Goal: Task Accomplishment & Management: Manage account settings

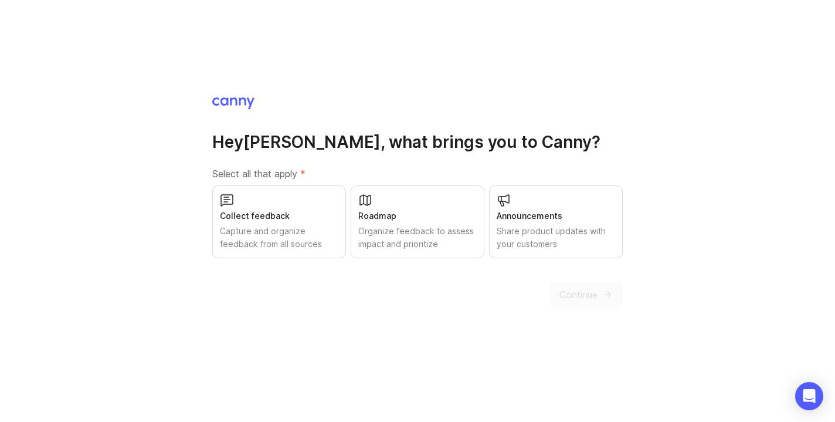
click at [587, 293] on div "Continue" at bounding box center [586, 295] width 73 height 26
click at [323, 208] on div "Collect feedback Capture and organize feedback from all sources" at bounding box center [279, 221] width 134 height 73
click at [594, 300] on span "Continue" at bounding box center [579, 294] width 38 height 14
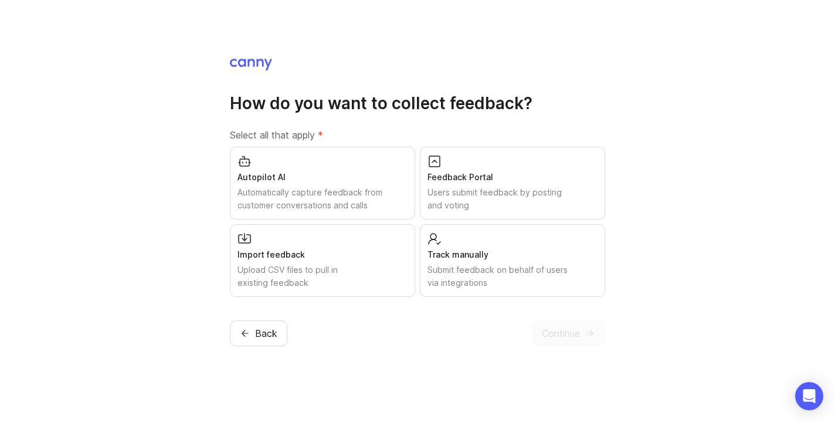
click at [500, 256] on div "Track manually" at bounding box center [513, 254] width 170 height 13
click at [475, 205] on div "Users submit feedback by posting and voting" at bounding box center [513, 199] width 170 height 26
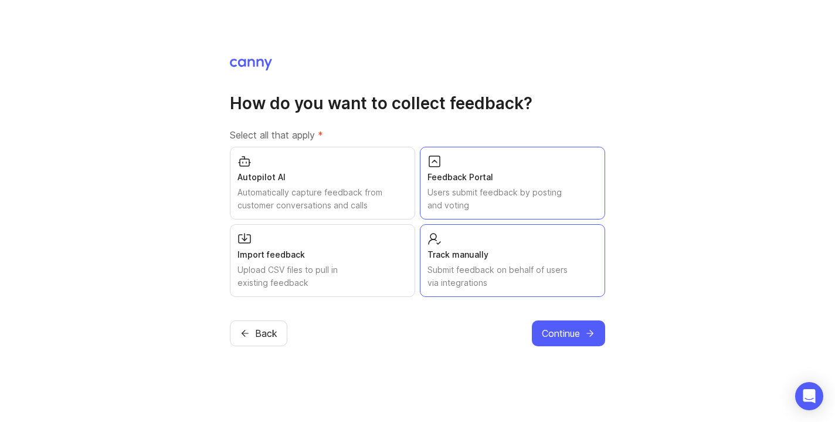
click at [433, 198] on div "Users submit feedback by posting and voting" at bounding box center [513, 199] width 170 height 26
click at [356, 236] on div "Import feedback Upload CSV files to pull in existing feedback" at bounding box center [322, 260] width 185 height 73
click at [485, 178] on div "Feedback Portal" at bounding box center [513, 177] width 170 height 13
click at [391, 249] on div "Import feedback" at bounding box center [323, 254] width 170 height 13
click at [500, 238] on div "Track manually Submit feedback on behalf of users via integrations" at bounding box center [512, 260] width 185 height 73
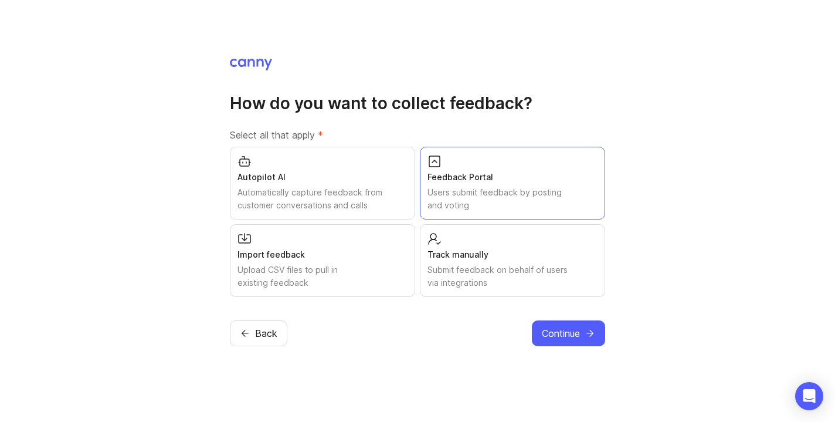
click at [476, 176] on div "Feedback Portal" at bounding box center [513, 177] width 170 height 13
click at [338, 173] on div "Autopilot AI" at bounding box center [323, 177] width 170 height 13
click at [351, 180] on div "Autopilot AI" at bounding box center [323, 177] width 170 height 13
click at [502, 280] on div "Submit feedback on behalf of users via integrations" at bounding box center [513, 276] width 170 height 26
click at [589, 336] on icon "submit" at bounding box center [590, 333] width 11 height 11
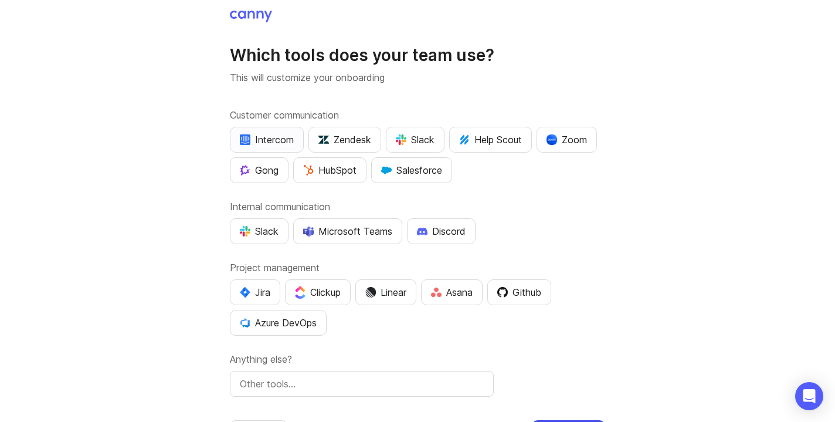
click at [256, 138] on div "Intercom" at bounding box center [267, 140] width 54 height 14
click at [421, 146] on div "Slack" at bounding box center [415, 140] width 39 height 14
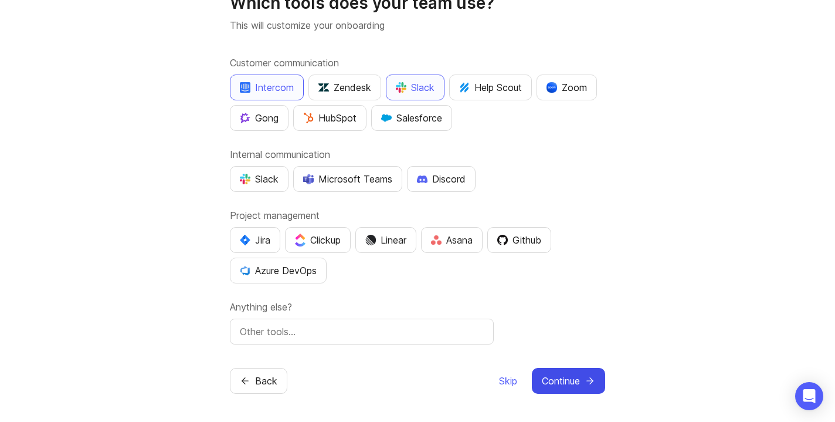
click at [583, 387] on button "Continue" at bounding box center [568, 381] width 73 height 26
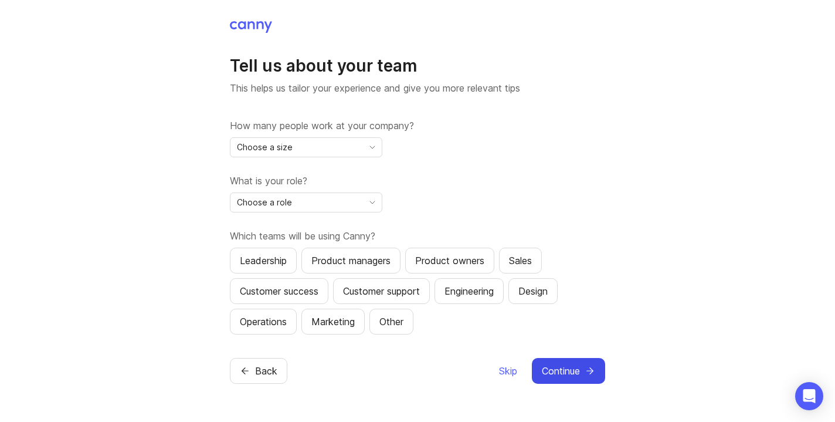
click at [585, 366] on icon "submit" at bounding box center [590, 370] width 11 height 11
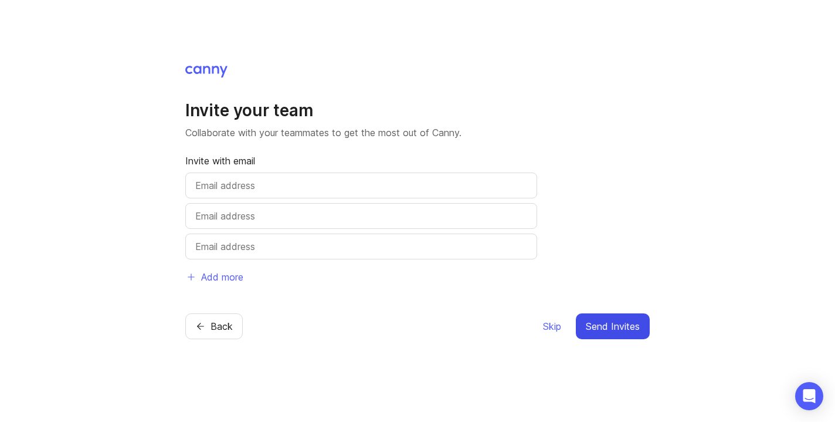
click at [606, 327] on span "Send Invites" at bounding box center [613, 326] width 54 height 14
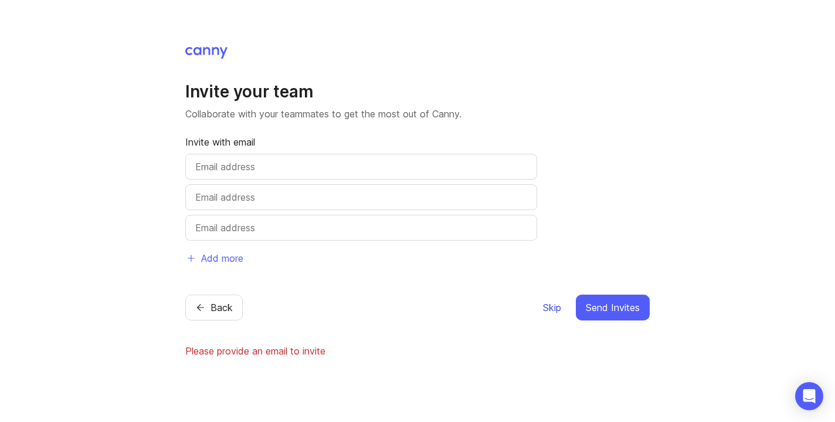
click at [548, 306] on span "Skip" at bounding box center [552, 307] width 18 height 14
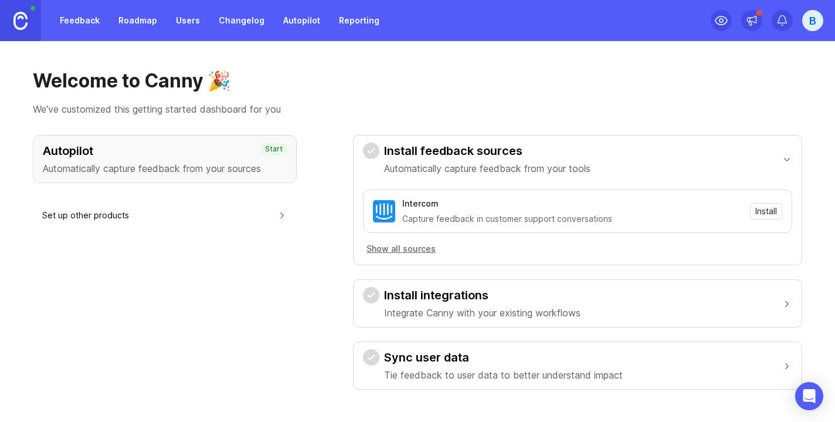
click at [182, 25] on link "Users" at bounding box center [188, 20] width 38 height 21
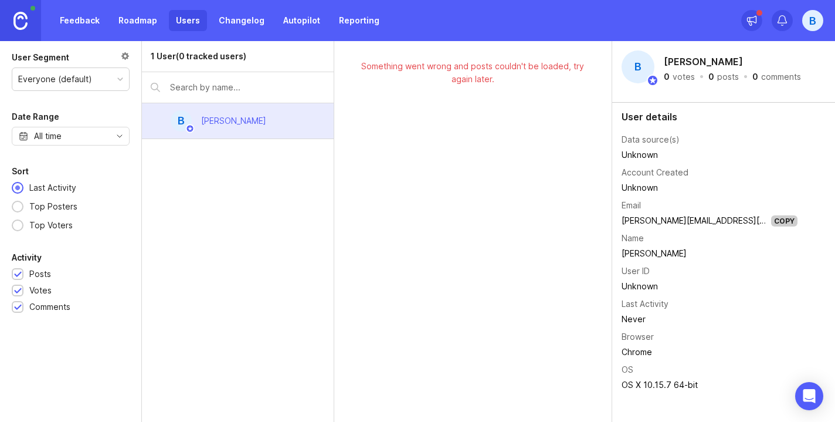
click at [367, 22] on link "Reporting" at bounding box center [359, 20] width 55 height 21
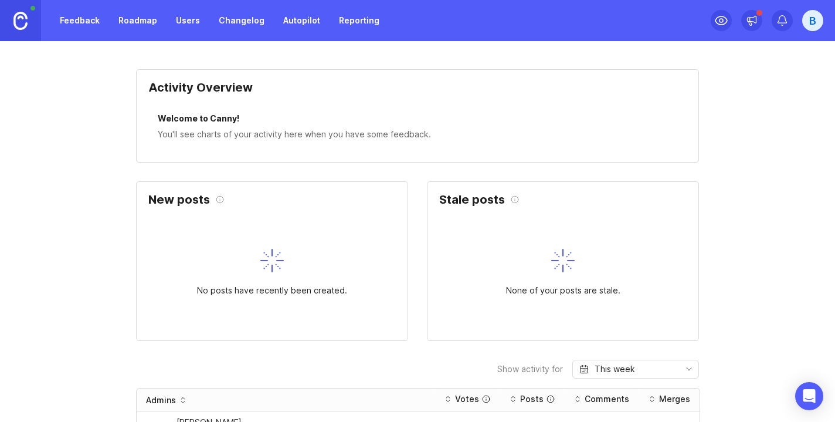
click at [818, 26] on div "B" at bounding box center [813, 20] width 21 height 21
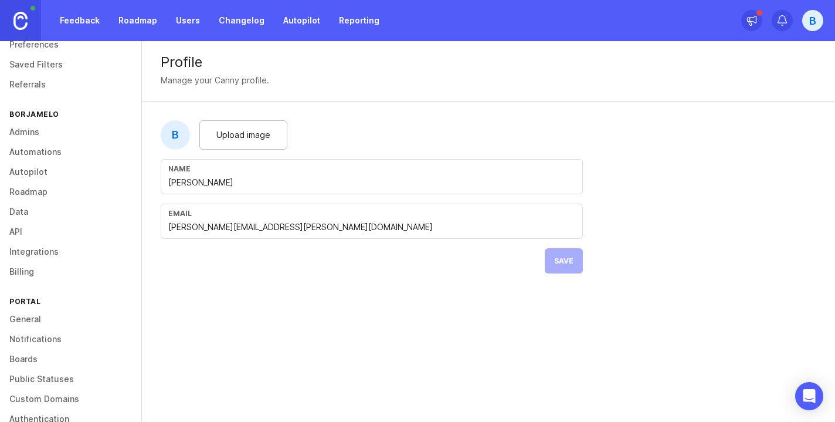
scroll to position [99, 0]
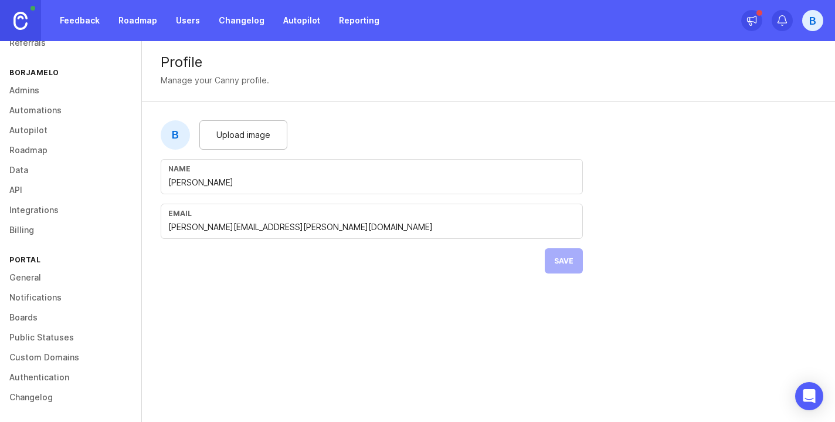
click at [68, 395] on link "Changelog" at bounding box center [70, 397] width 141 height 20
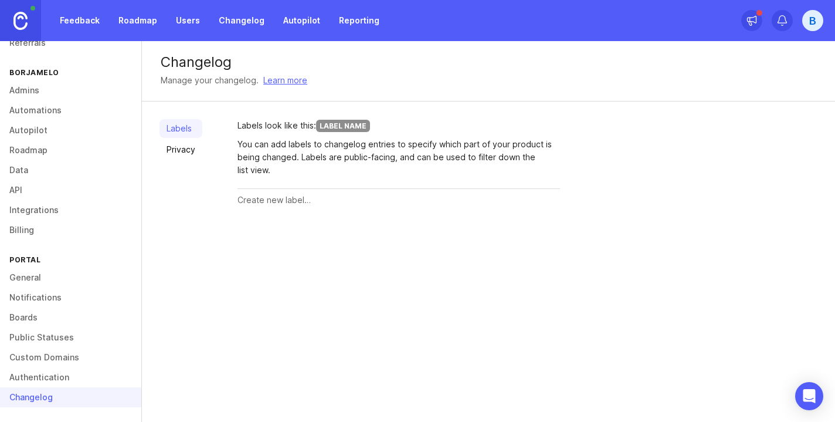
click at [73, 376] on link "Authentication" at bounding box center [70, 377] width 141 height 20
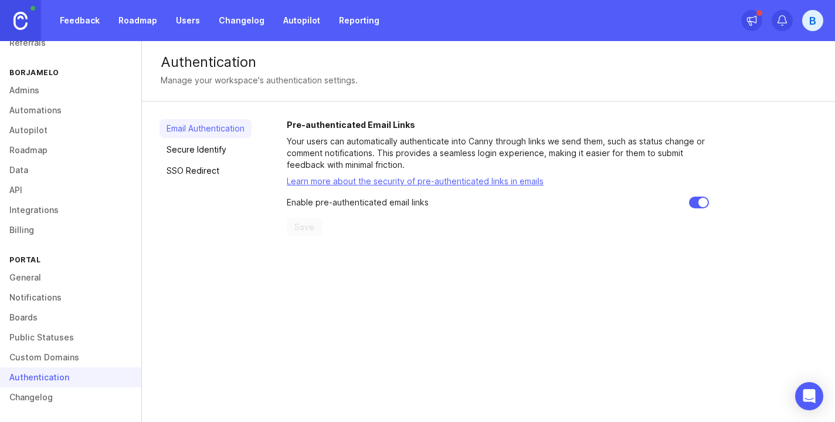
click at [88, 350] on link "Custom Domains" at bounding box center [70, 357] width 141 height 20
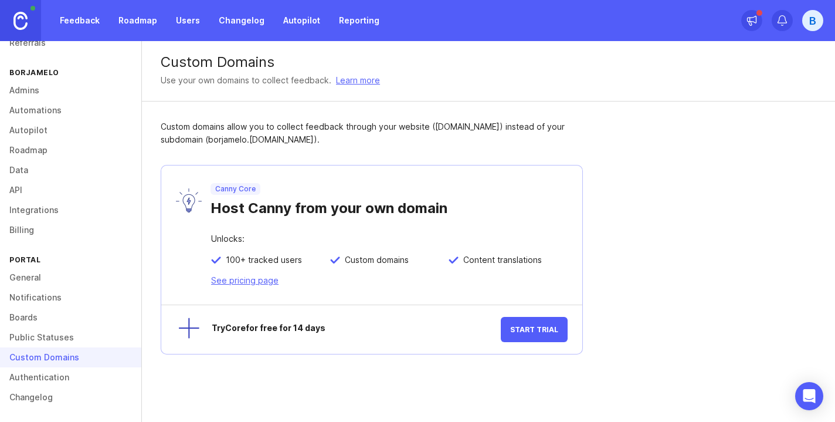
click at [84, 339] on link "Public Statuses" at bounding box center [70, 337] width 141 height 20
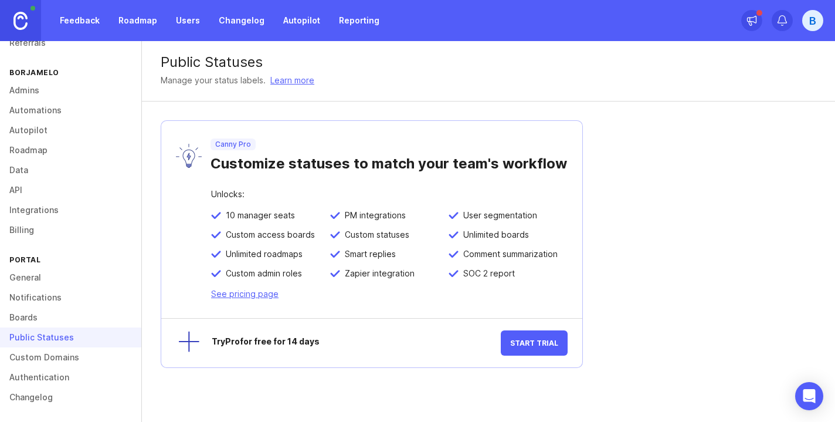
click at [63, 313] on link "Boards" at bounding box center [70, 317] width 141 height 20
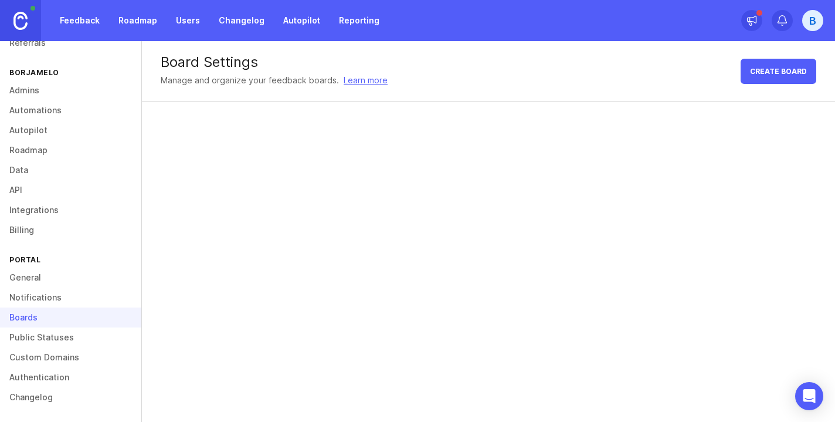
click at [60, 294] on link "Notifications" at bounding box center [70, 297] width 141 height 20
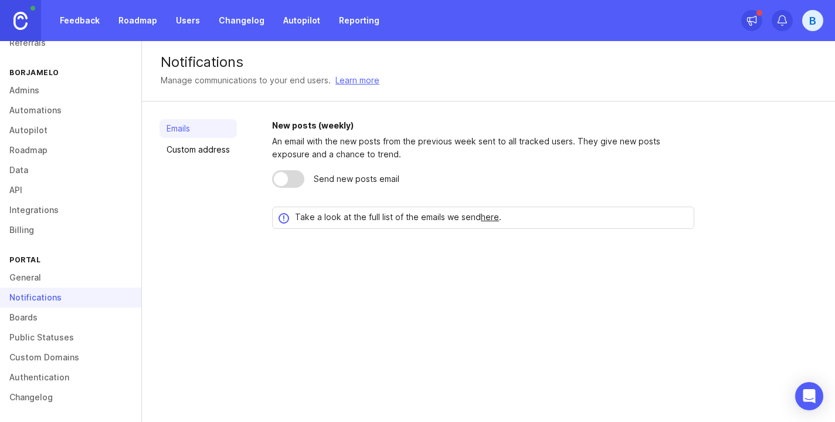
click at [60, 280] on link "General" at bounding box center [70, 278] width 141 height 20
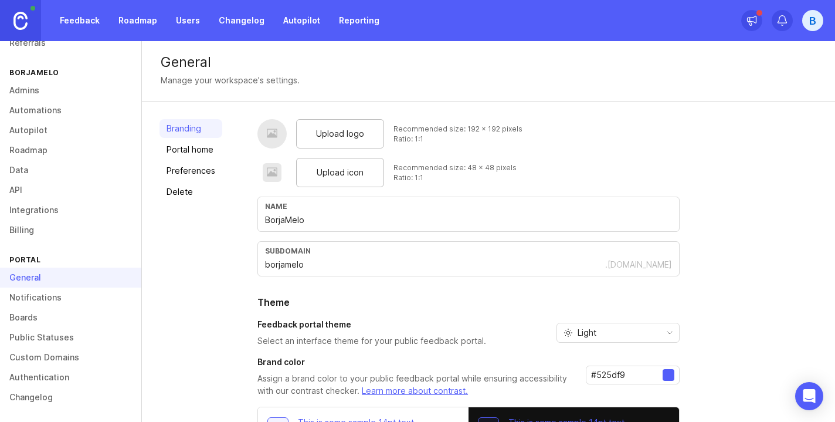
click at [59, 224] on link "Billing" at bounding box center [70, 230] width 141 height 20
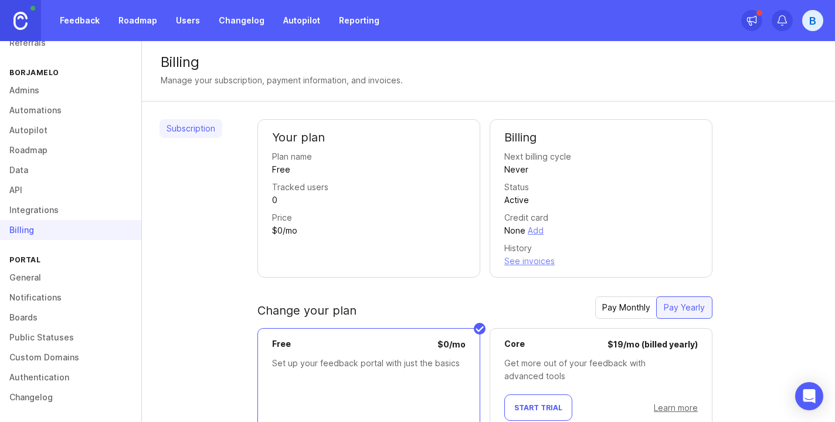
click at [60, 208] on link "Integrations" at bounding box center [70, 210] width 141 height 20
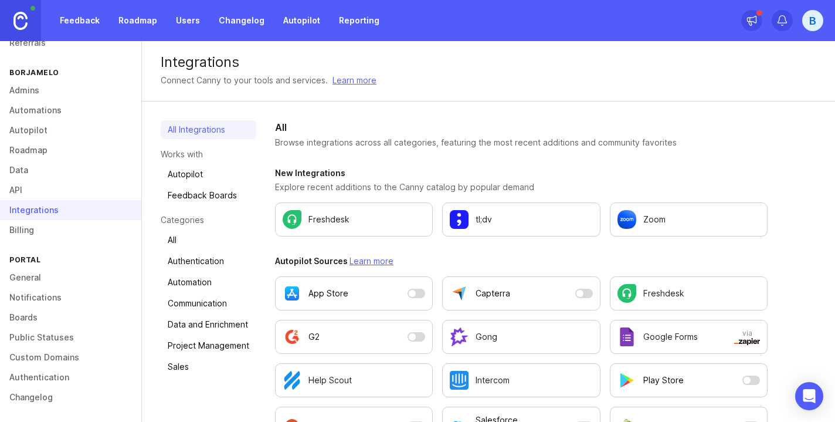
click at [61, 185] on link "API" at bounding box center [70, 190] width 141 height 20
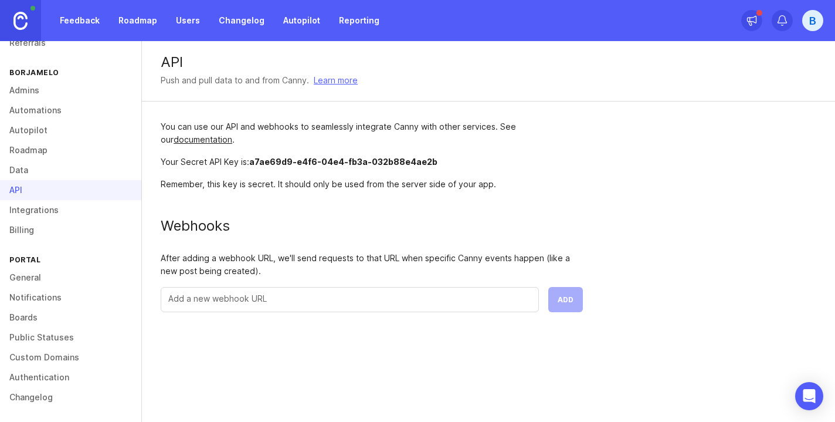
click at [52, 167] on link "Data" at bounding box center [70, 170] width 141 height 20
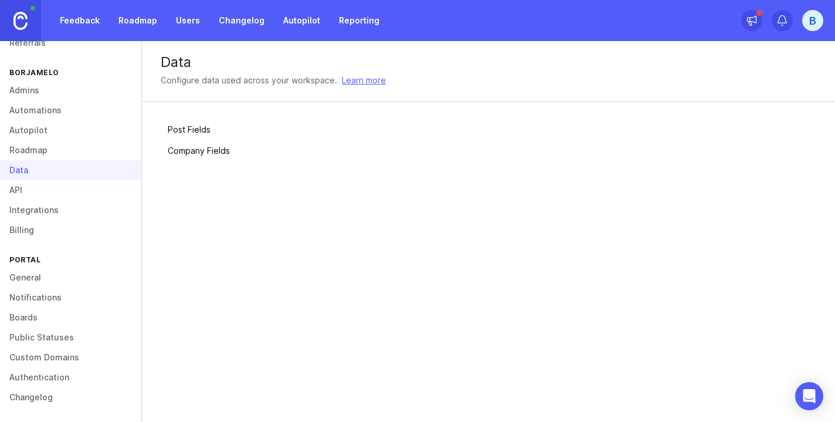
click at [55, 147] on link "Roadmap" at bounding box center [70, 150] width 141 height 20
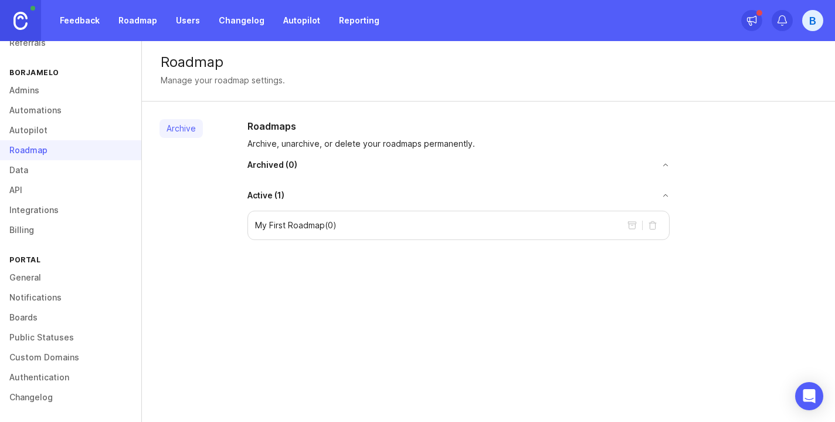
click at [58, 133] on link "Autopilot" at bounding box center [70, 130] width 141 height 20
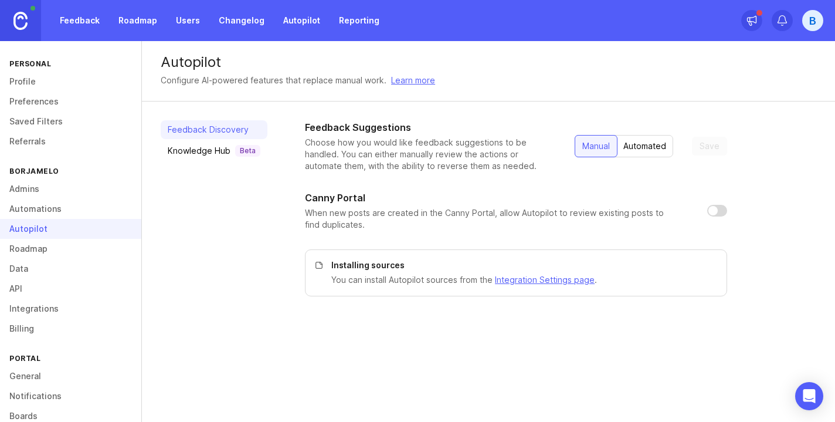
click at [43, 138] on link "Referrals" at bounding box center [70, 141] width 141 height 20
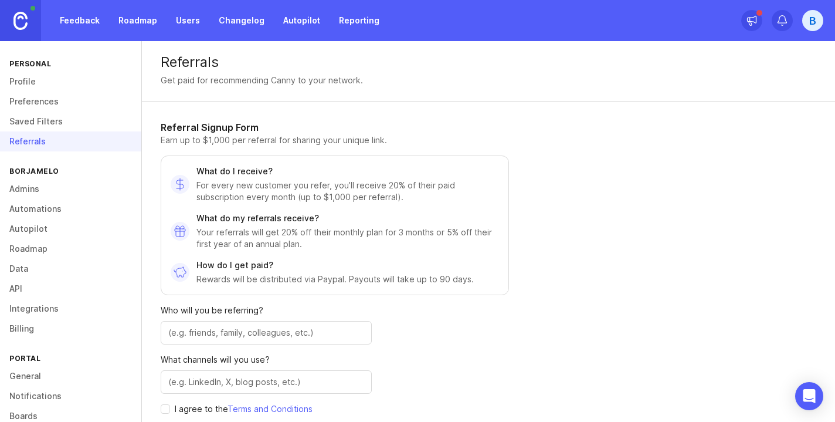
click at [29, 123] on link "Saved Filters" at bounding box center [70, 121] width 141 height 20
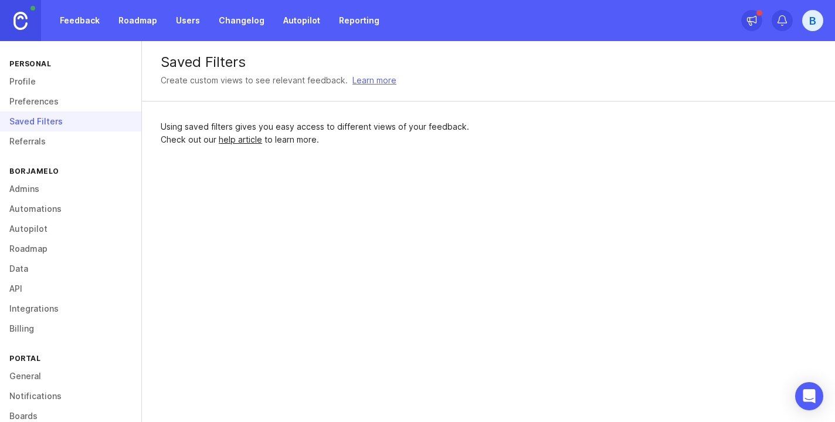
click at [31, 88] on link "Profile" at bounding box center [70, 82] width 141 height 20
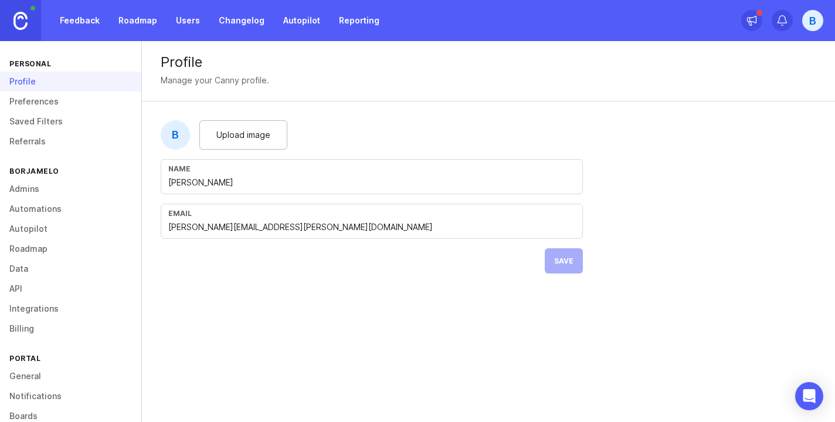
click at [32, 106] on link "Preferences" at bounding box center [70, 102] width 141 height 20
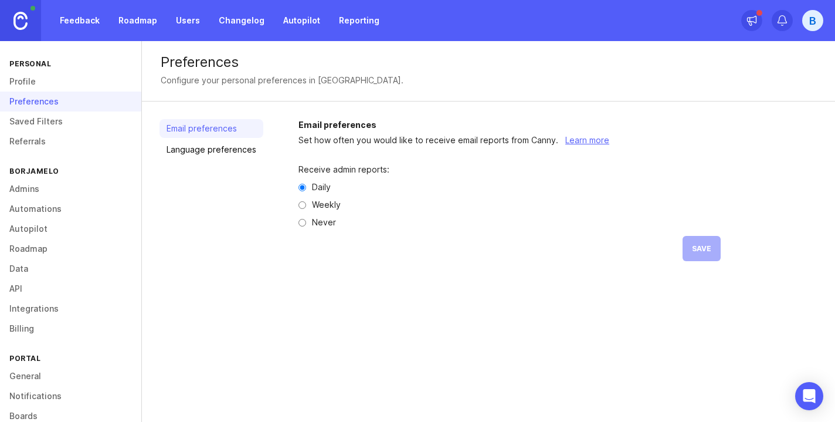
click at [29, 85] on link "Profile" at bounding box center [70, 82] width 141 height 20
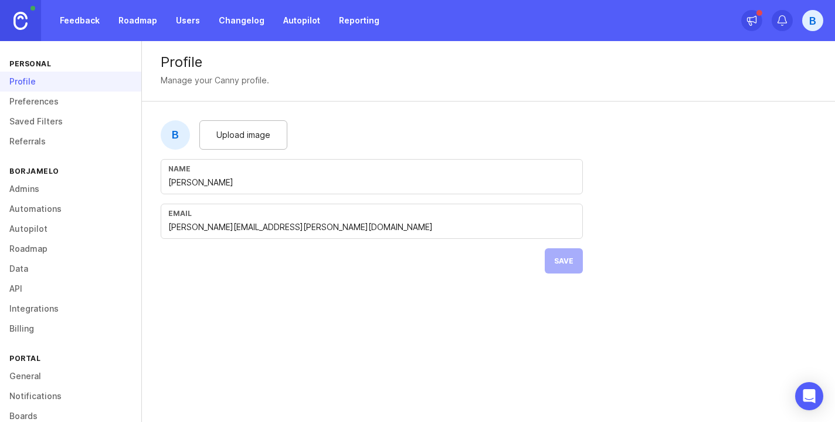
click at [357, 16] on link "Reporting" at bounding box center [359, 20] width 55 height 21
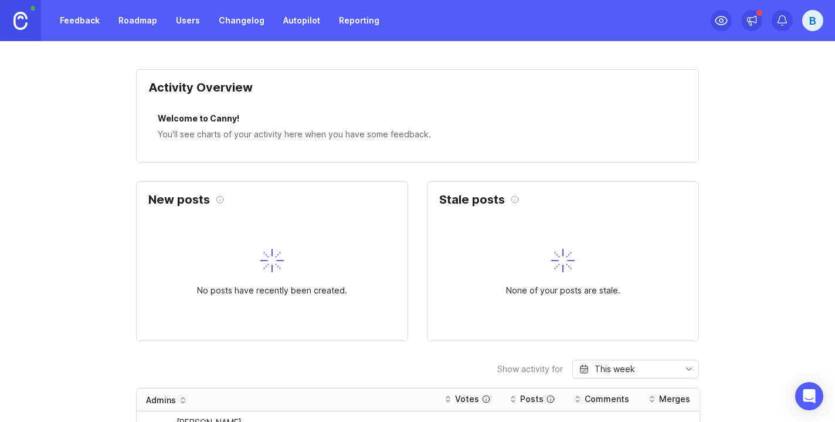
click at [26, 17] on img at bounding box center [20, 21] width 14 height 18
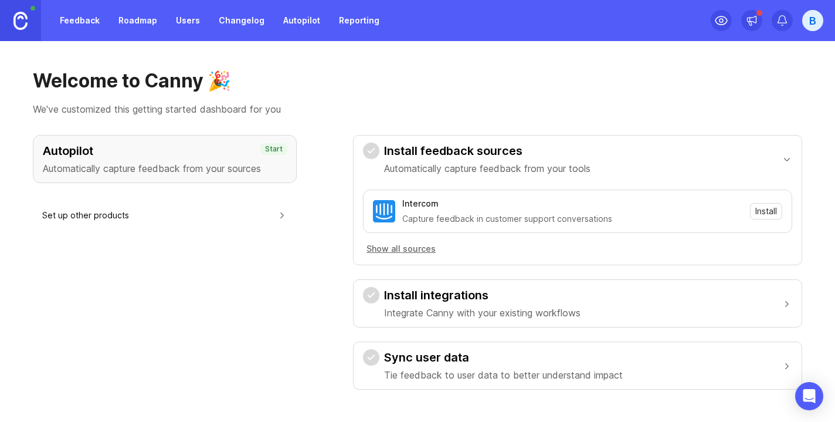
click at [813, 14] on div "B" at bounding box center [813, 20] width 21 height 21
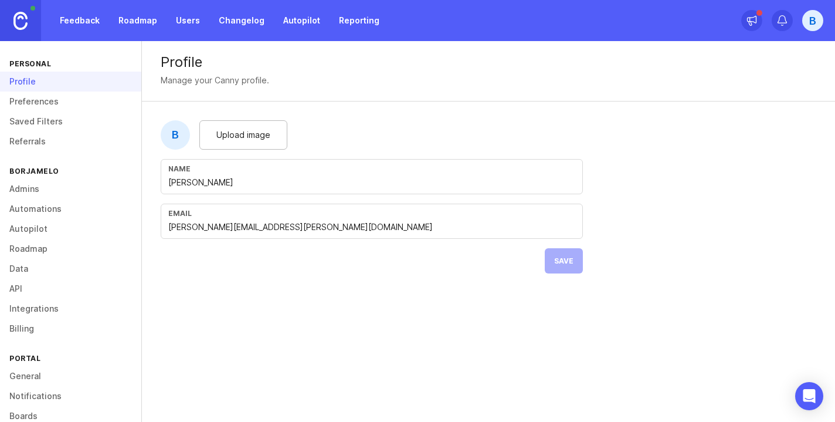
click at [24, 186] on link "Admins" at bounding box center [70, 189] width 141 height 20
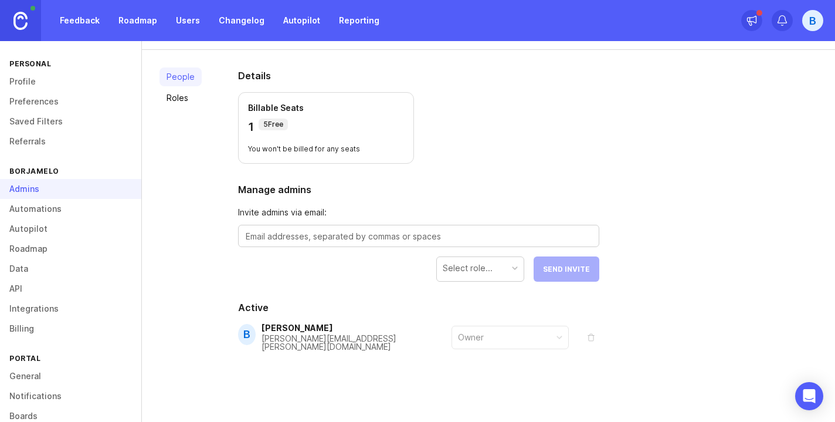
scroll to position [51, 0]
click at [310, 337] on div "[PERSON_NAME][EMAIL_ADDRESS][PERSON_NAME][DOMAIN_NAME]" at bounding box center [357, 343] width 190 height 16
click at [39, 217] on link "Automations" at bounding box center [70, 209] width 141 height 20
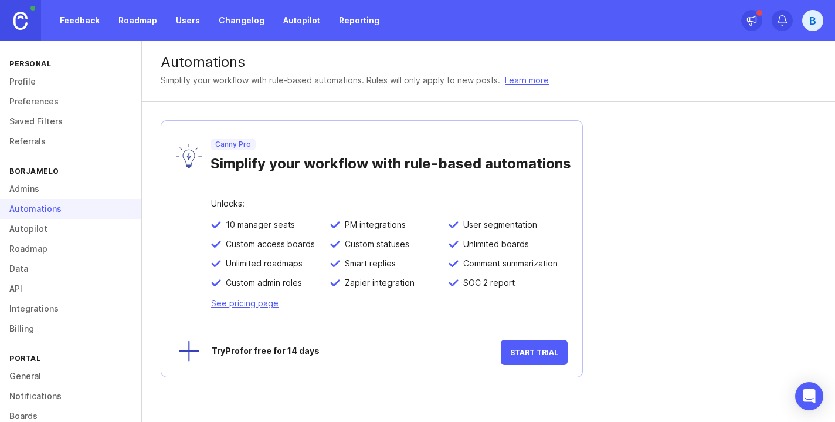
click at [40, 236] on link "Autopilot" at bounding box center [70, 229] width 141 height 20
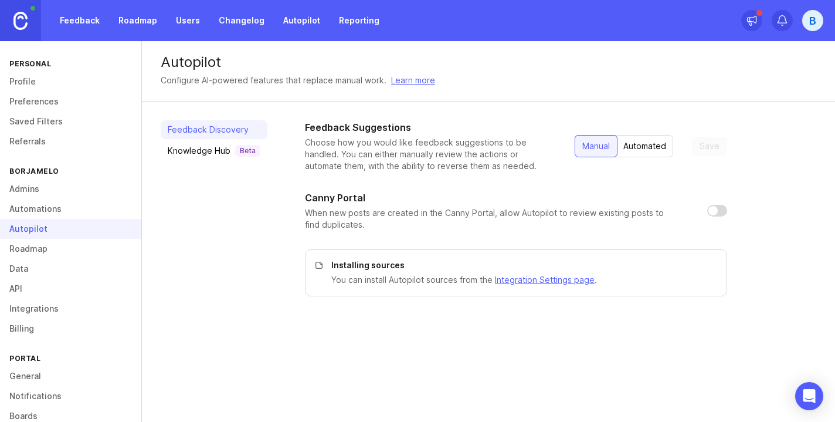
click at [43, 255] on link "Roadmap" at bounding box center [70, 249] width 141 height 20
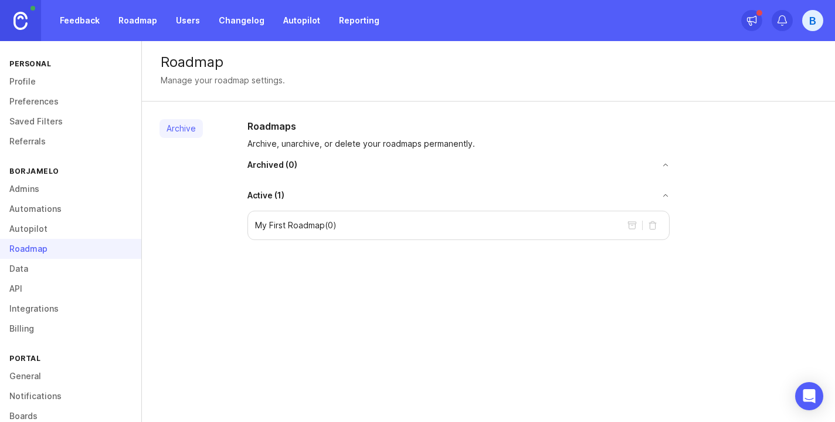
click at [40, 281] on link "API" at bounding box center [70, 289] width 141 height 20
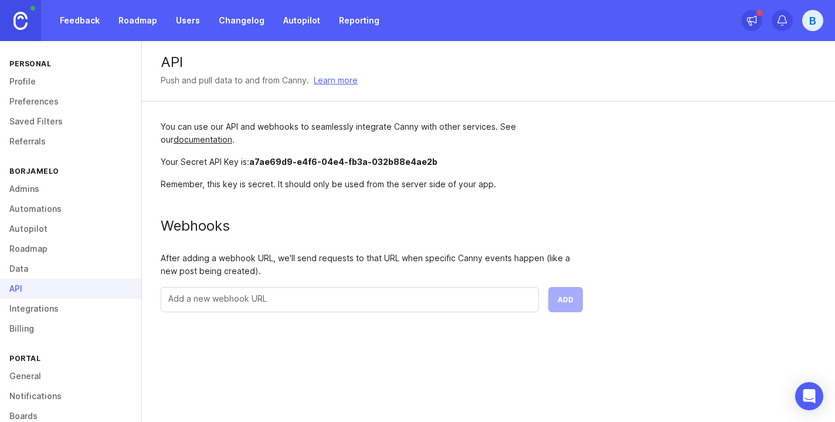
click at [41, 318] on link "Integrations" at bounding box center [70, 309] width 141 height 20
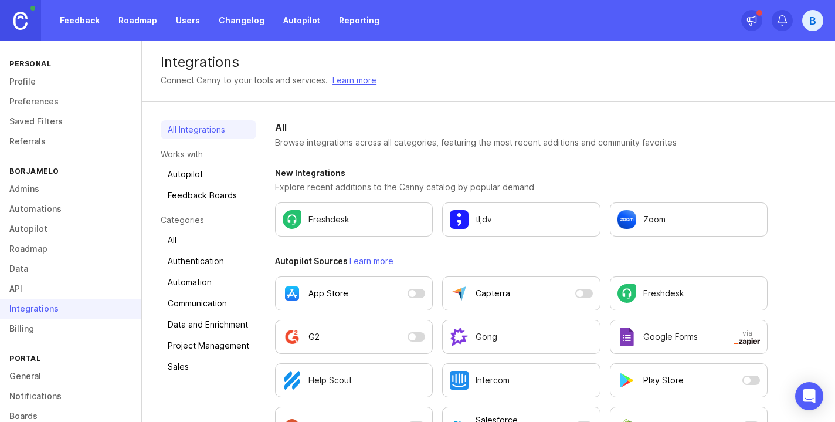
scroll to position [99, 0]
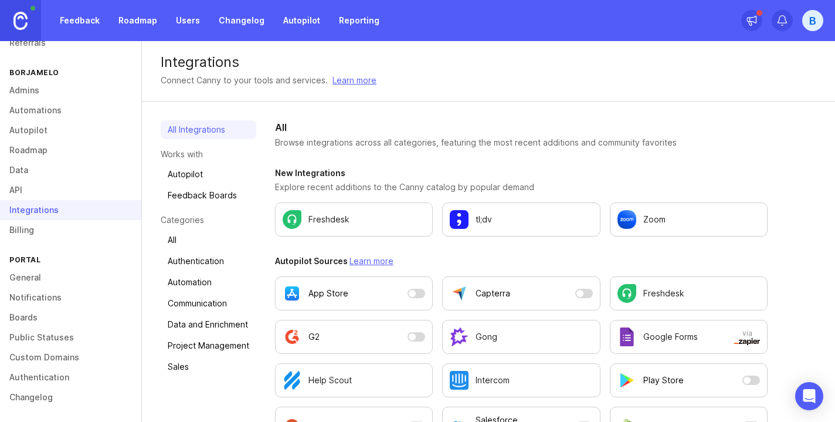
click at [53, 396] on link "Changelog" at bounding box center [70, 397] width 141 height 20
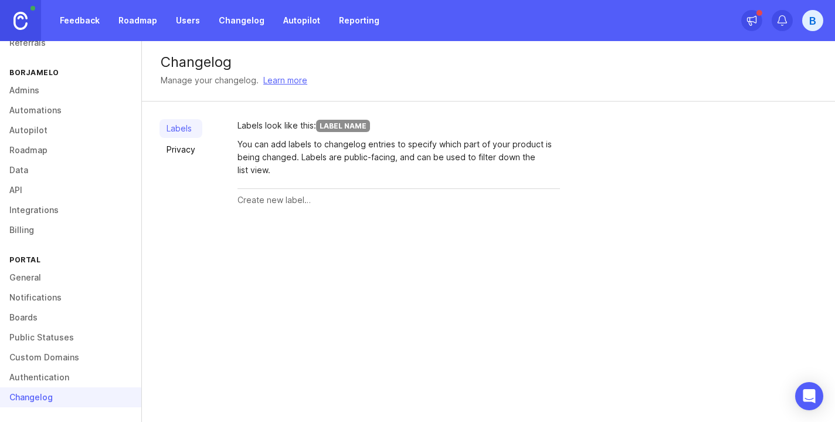
click at [184, 155] on link "Privacy" at bounding box center [181, 149] width 43 height 19
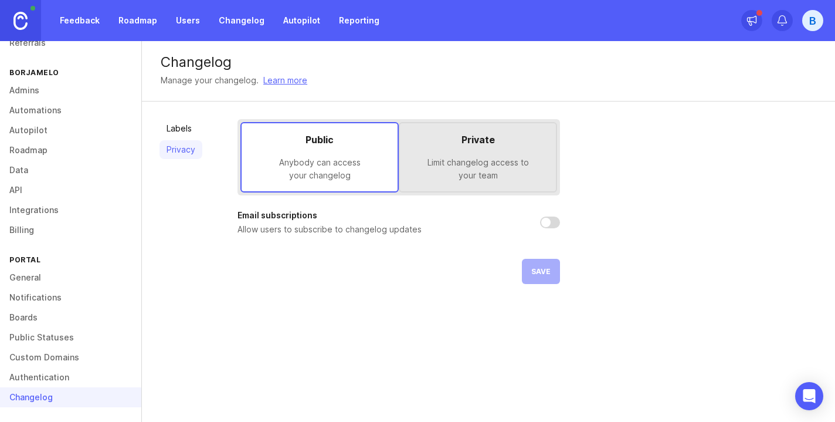
click at [467, 165] on div "Limit changelog access to your team" at bounding box center [477, 169] width 137 height 26
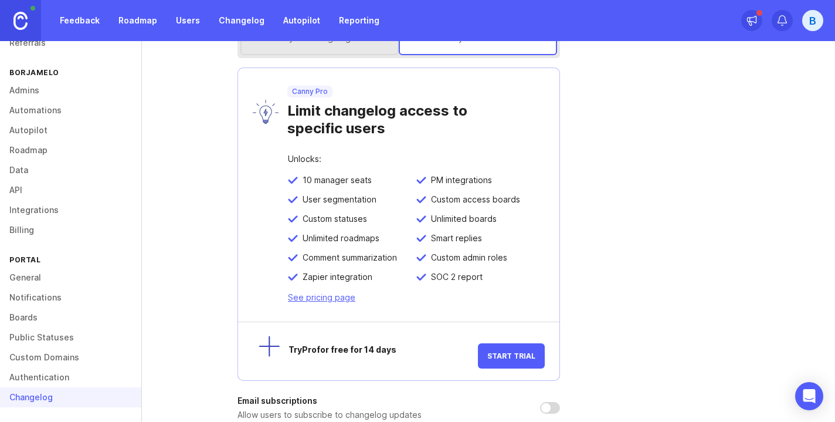
scroll to position [202, 0]
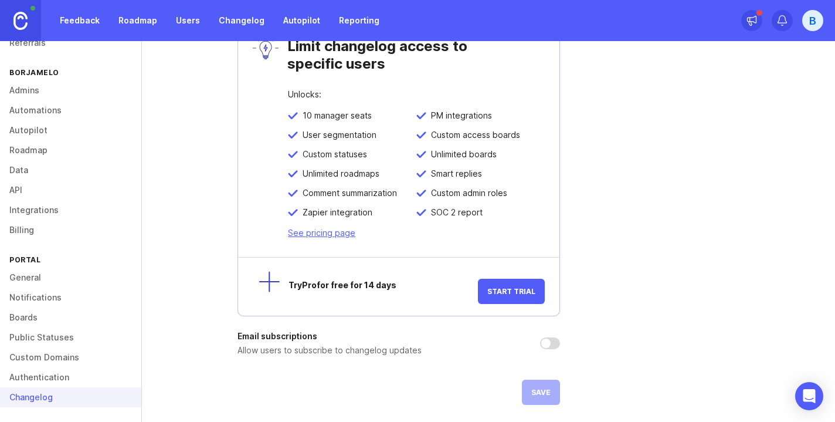
click at [54, 377] on link "Authentication" at bounding box center [70, 377] width 141 height 20
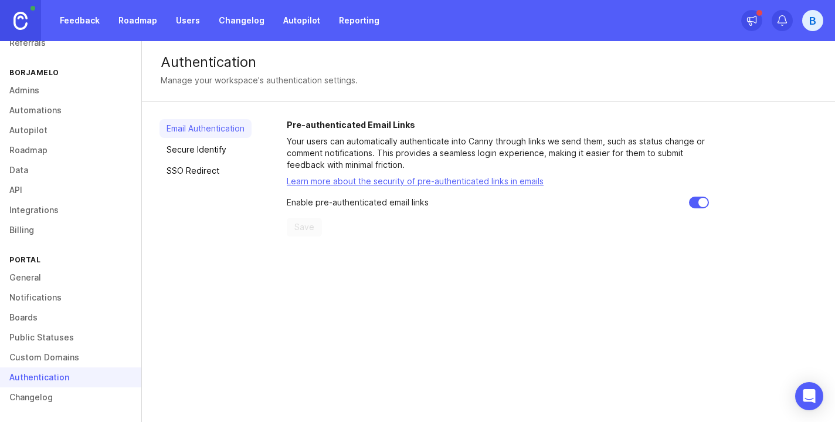
click at [42, 356] on link "Custom Domains" at bounding box center [70, 357] width 141 height 20
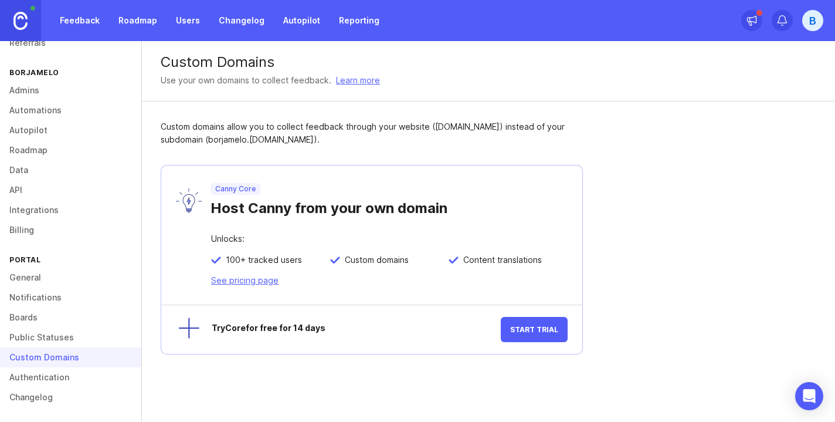
click at [48, 336] on link "Public Statuses" at bounding box center [70, 337] width 141 height 20
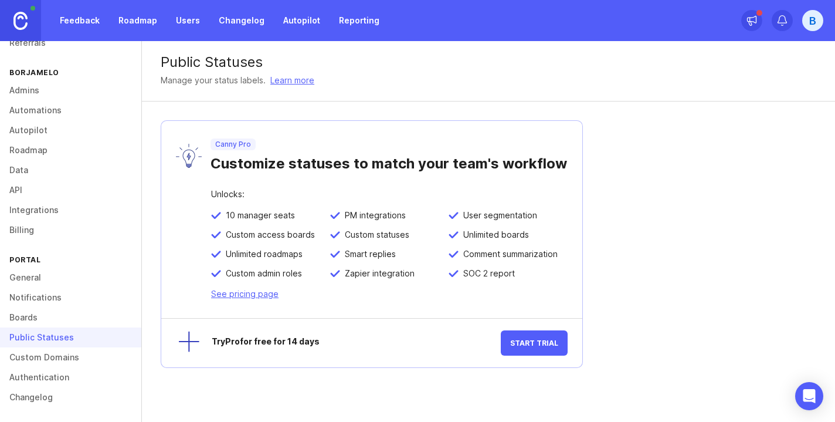
click at [44, 314] on link "Boards" at bounding box center [70, 317] width 141 height 20
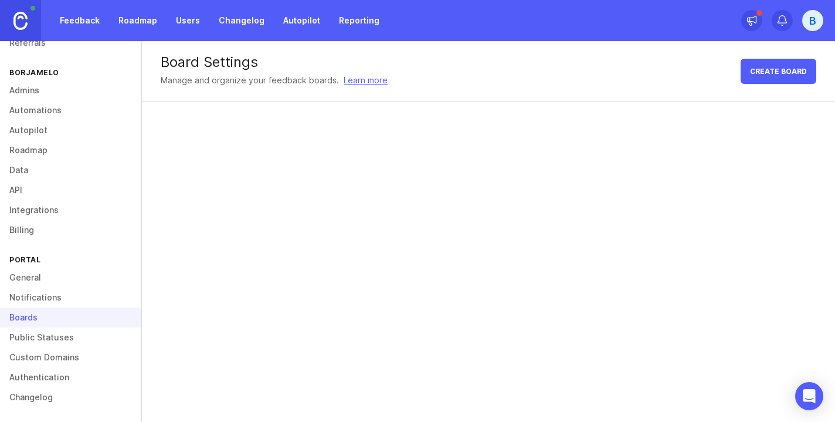
click at [814, 18] on div "B" at bounding box center [813, 20] width 21 height 21
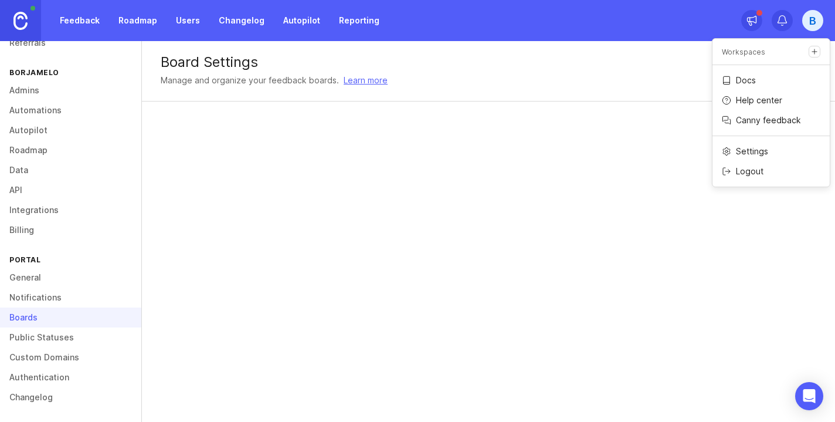
click at [740, 164] on div "Logout" at bounding box center [771, 171] width 117 height 19
